Goal: Information Seeking & Learning: Learn about a topic

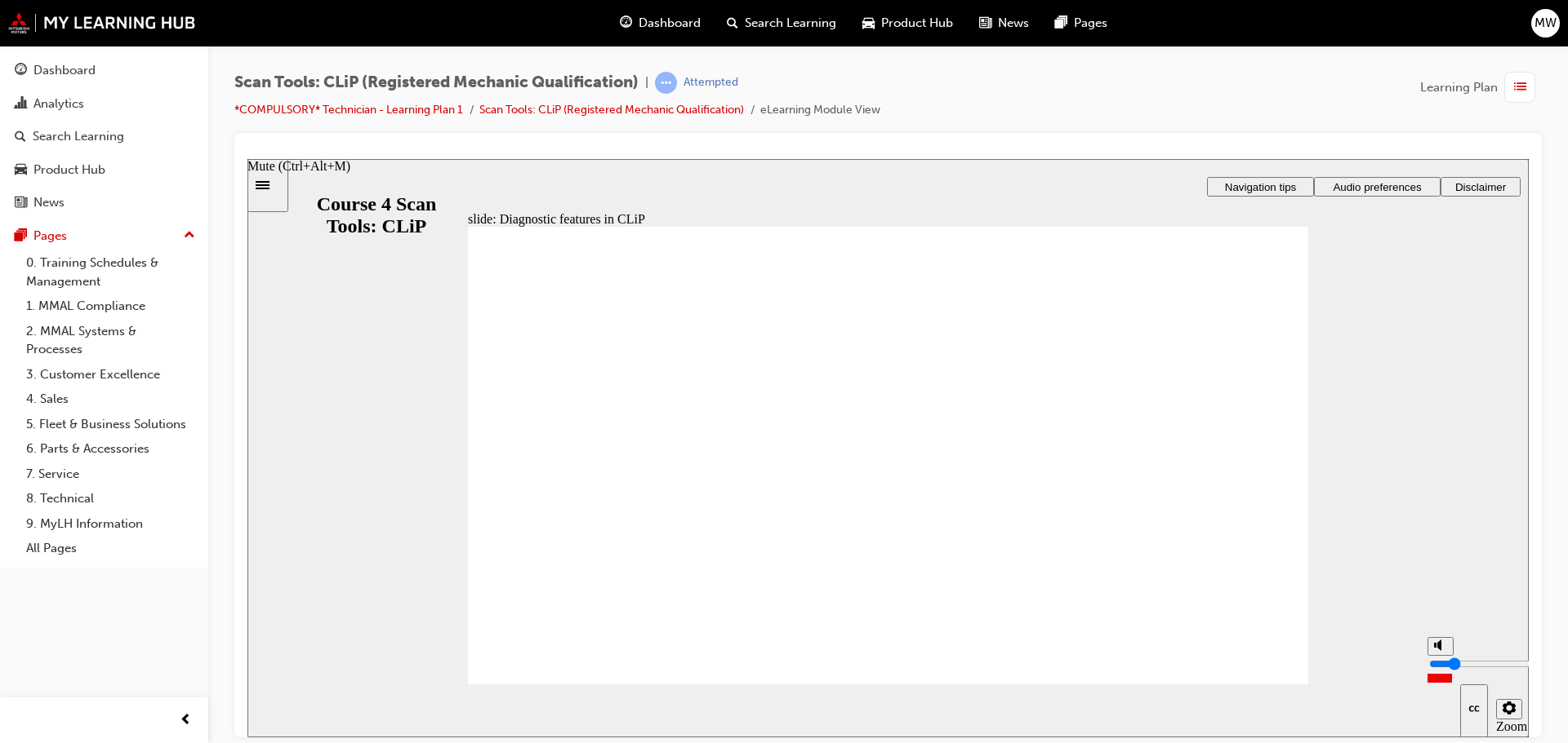
drag, startPoint x: 1441, startPoint y: 648, endPoint x: 1439, endPoint y: 675, distance: 27.1
type input "2"
click at [1439, 670] on input "volume" at bounding box center [1480, 663] width 105 height 13
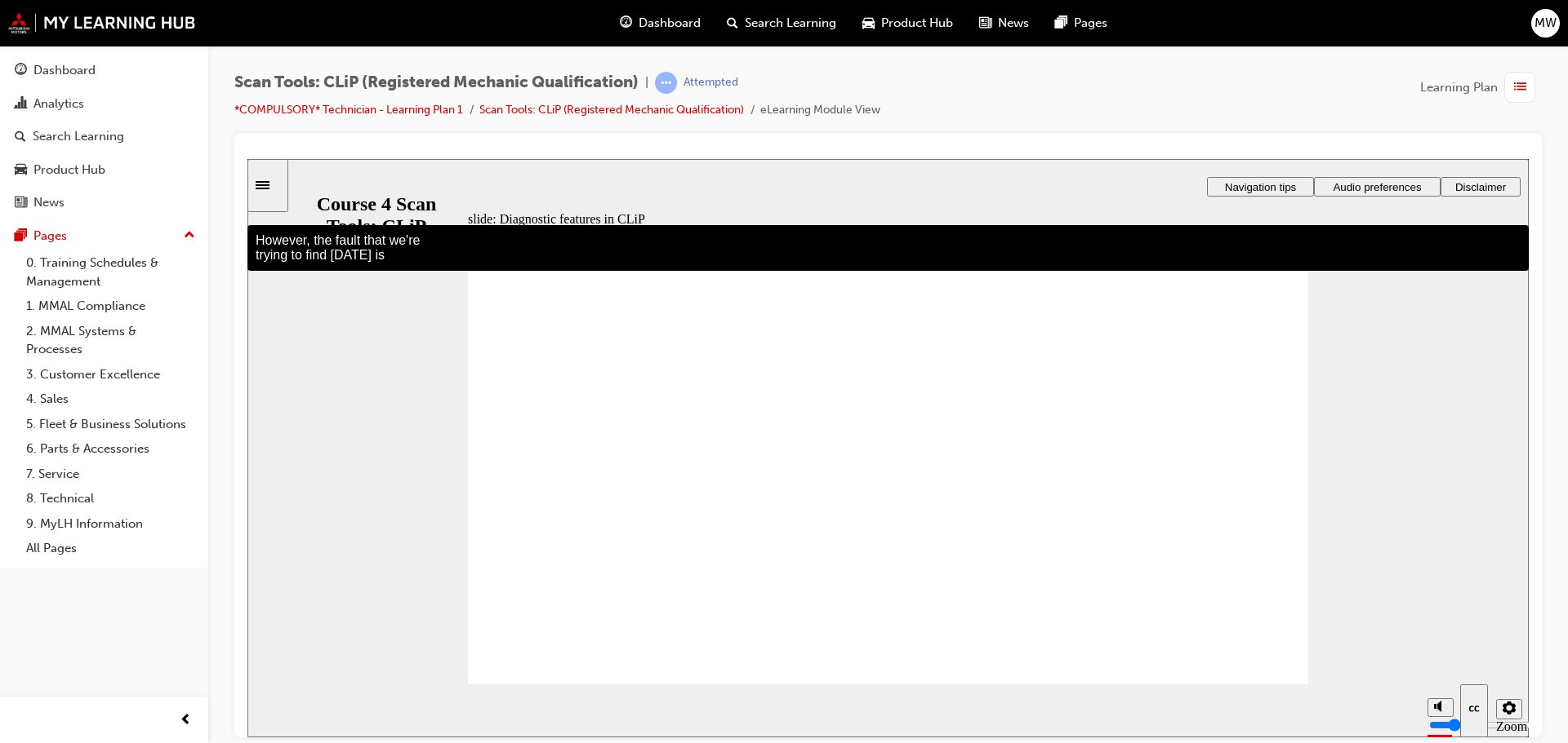
click at [270, 187] on icon "Sidebar Toggle" at bounding box center [263, 184] width 14 height 8
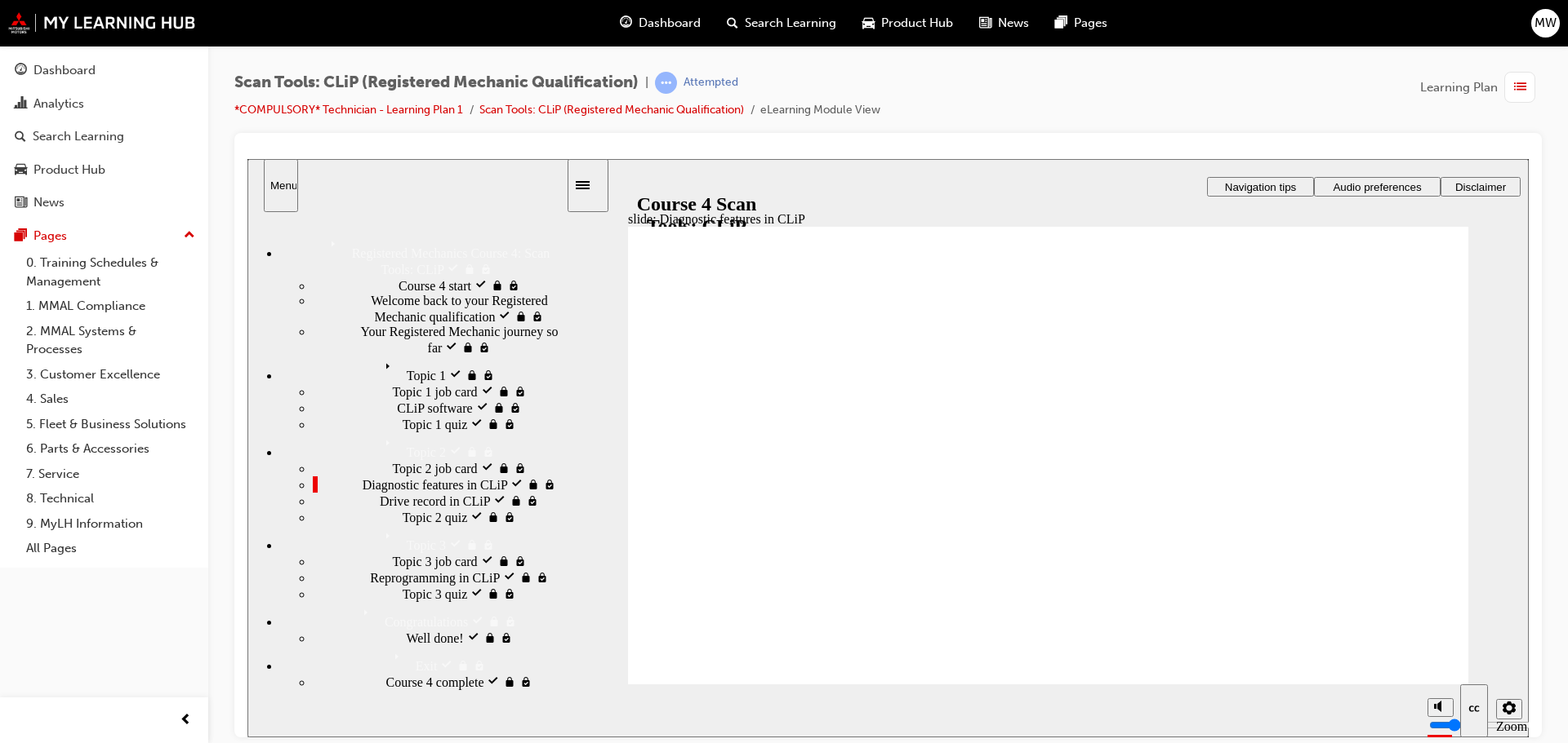
click at [288, 183] on div "Menu" at bounding box center [281, 185] width 21 height 12
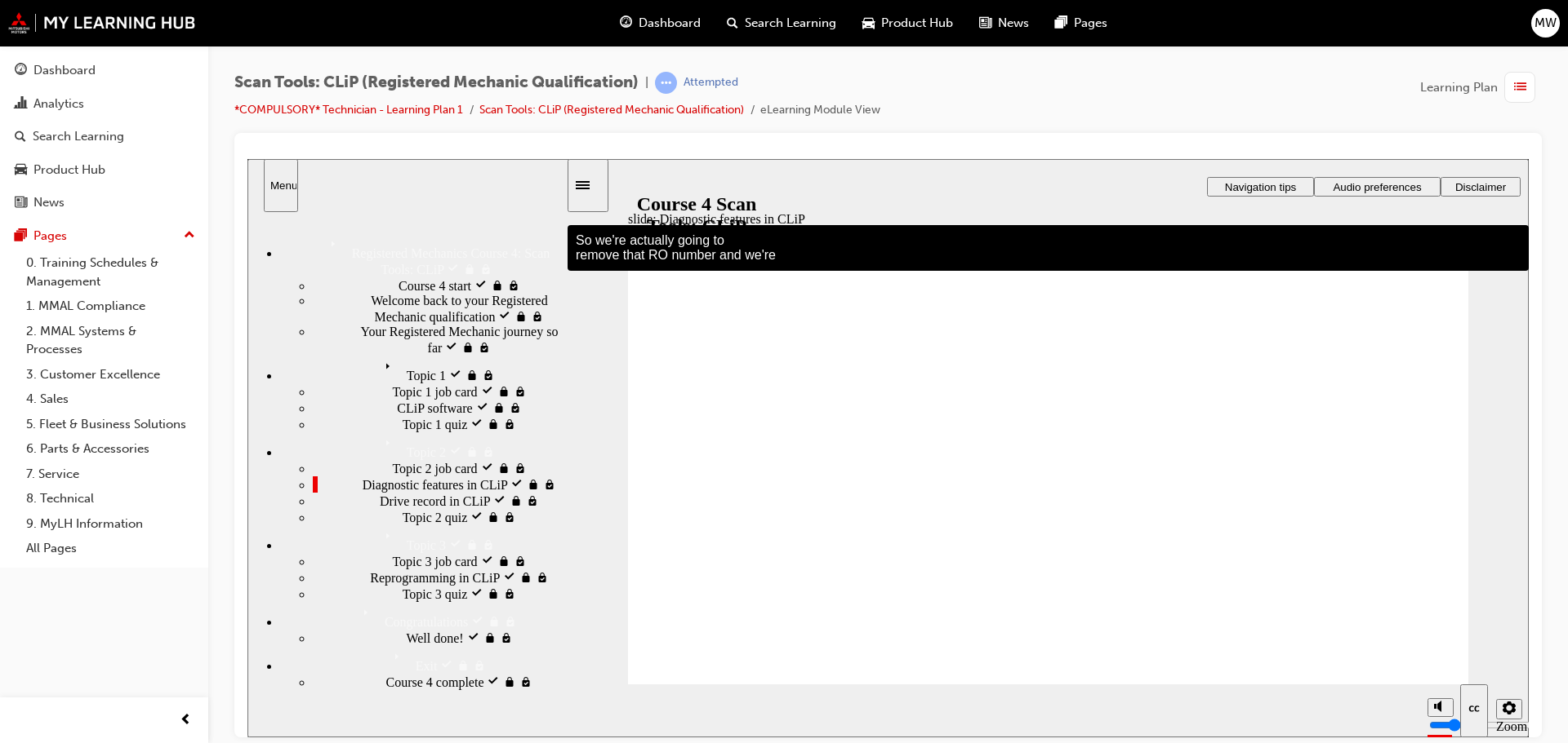
click at [590, 188] on div "Sidebar Toggle" at bounding box center [587, 185] width 27 height 12
